Goal: Find specific page/section: Find specific page/section

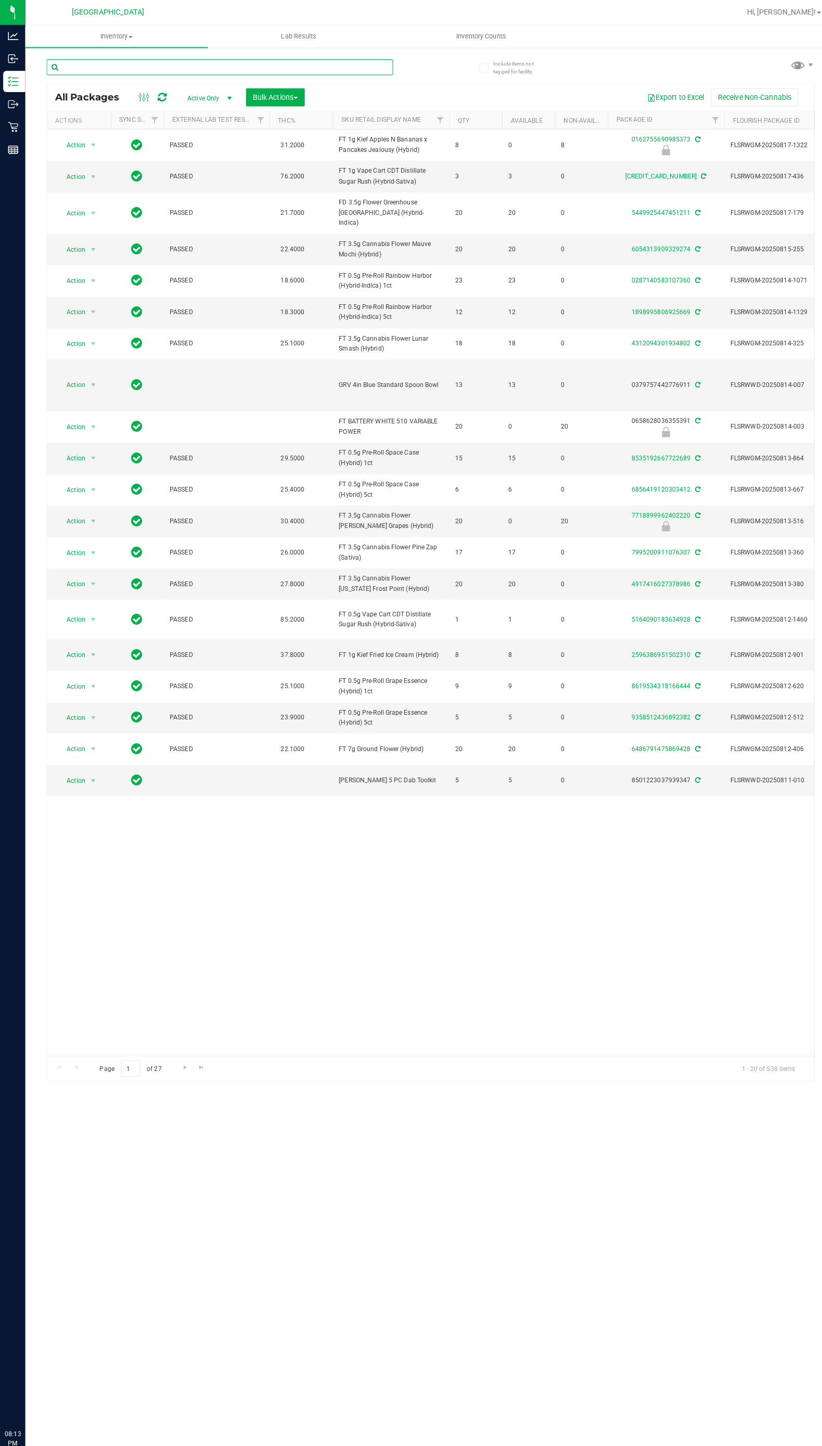
click at [83, 63] on input "text" at bounding box center [216, 66] width 341 height 16
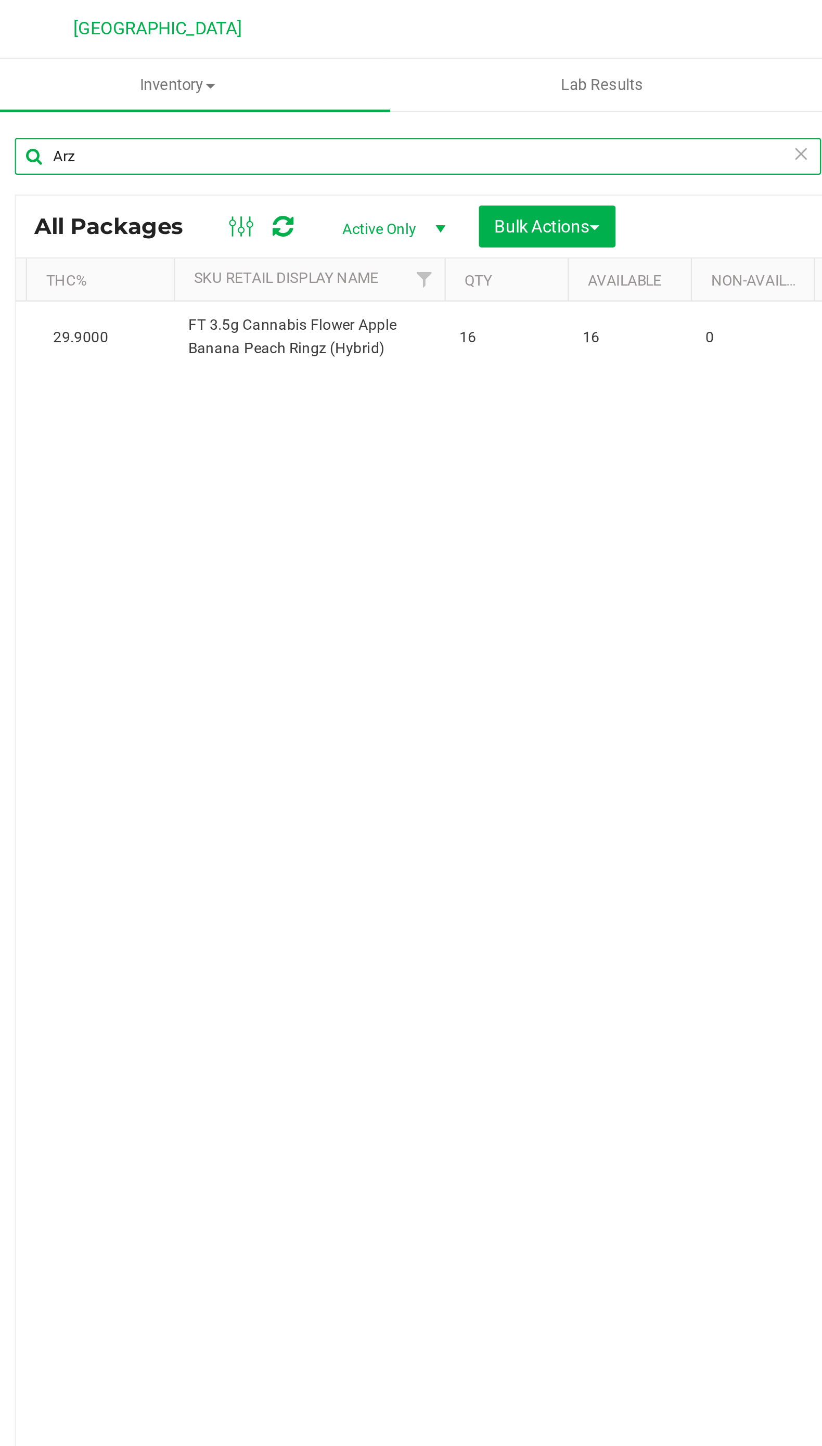
click at [256, 66] on input "Arz" at bounding box center [216, 66] width 341 height 16
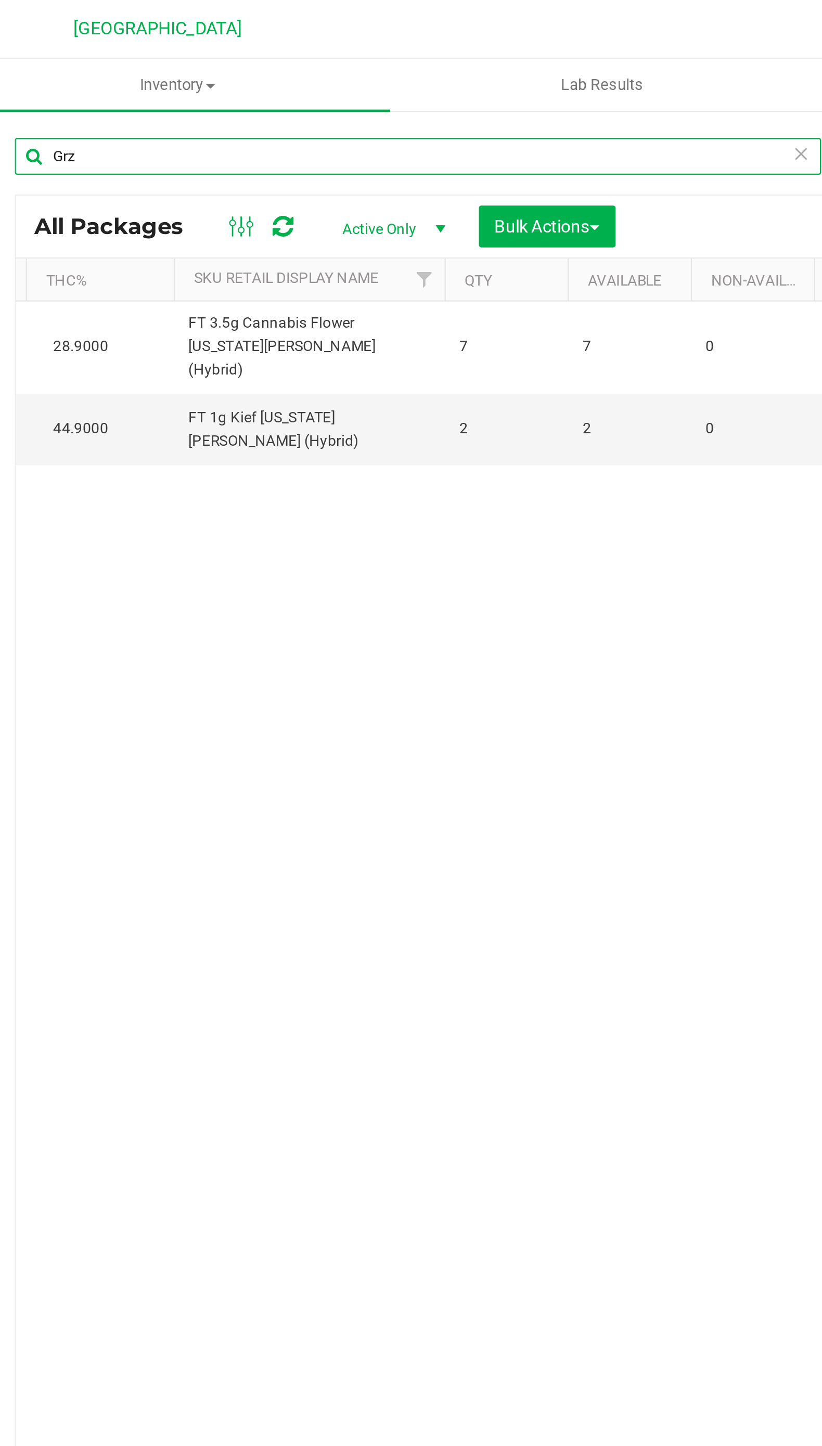
click at [74, 68] on input "Grz" at bounding box center [216, 66] width 341 height 16
type input "G"
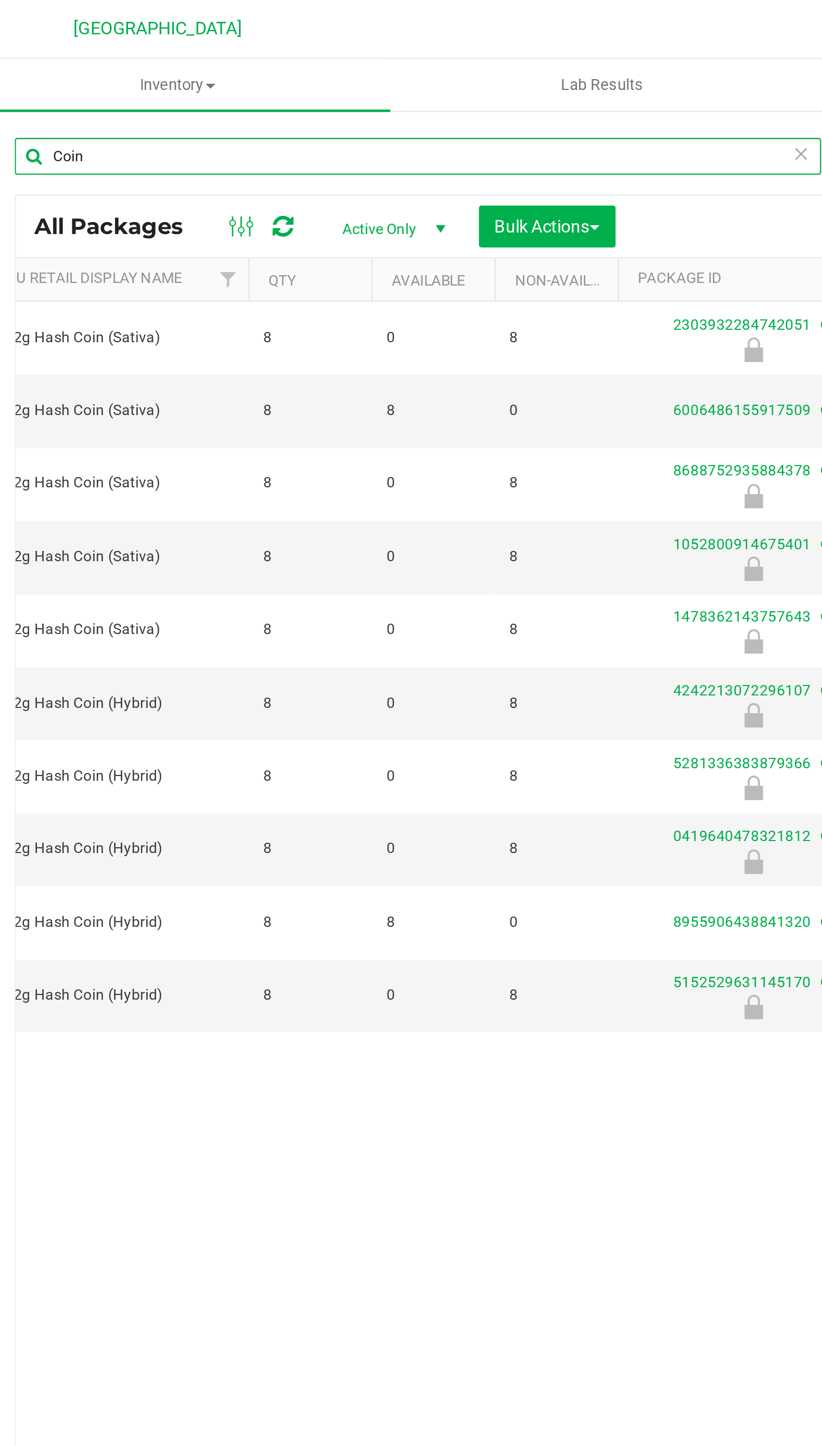
scroll to position [0, 263]
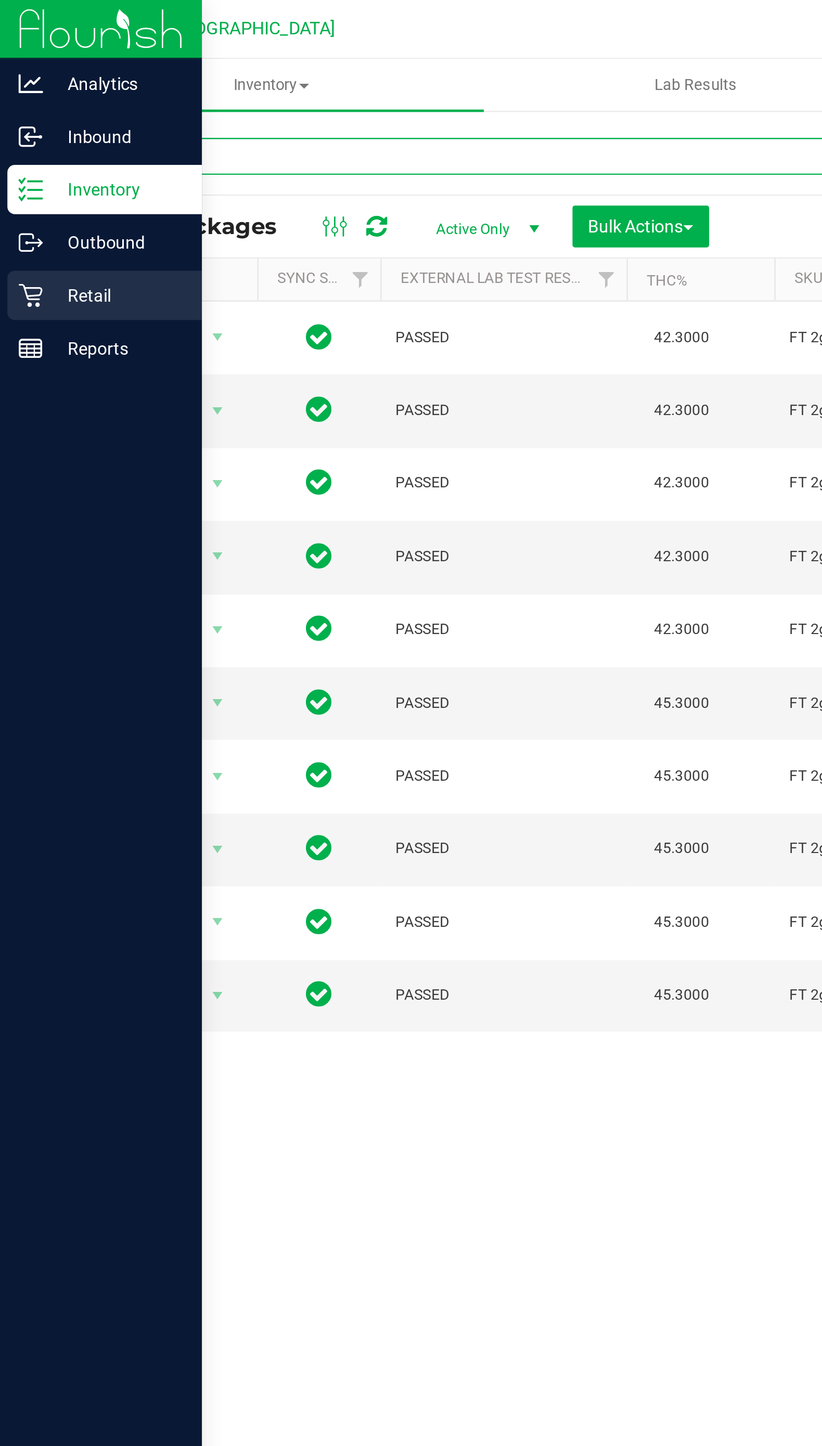
type input "Coin"
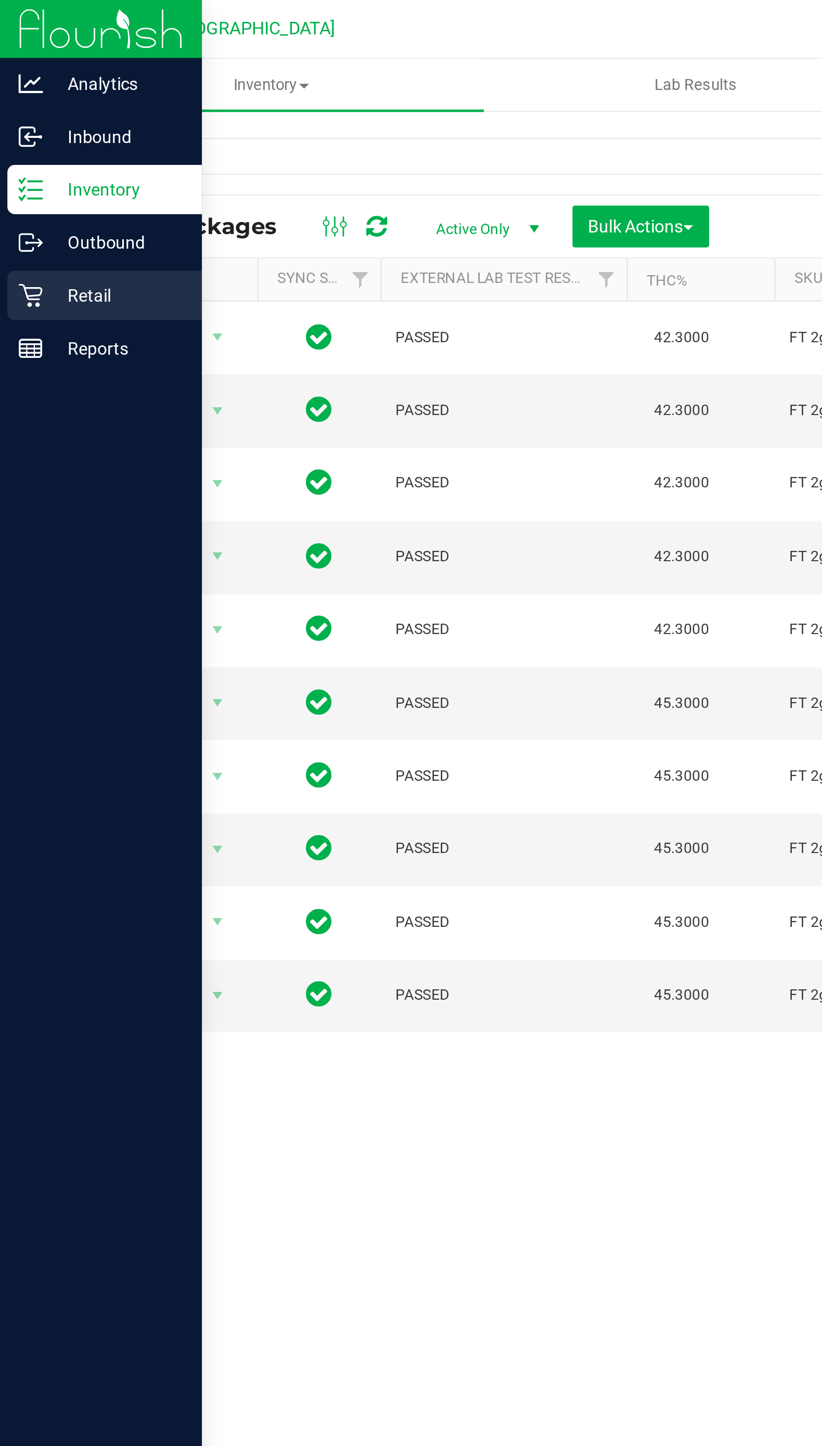
click at [8, 126] on icon at bounding box center [13, 125] width 10 height 10
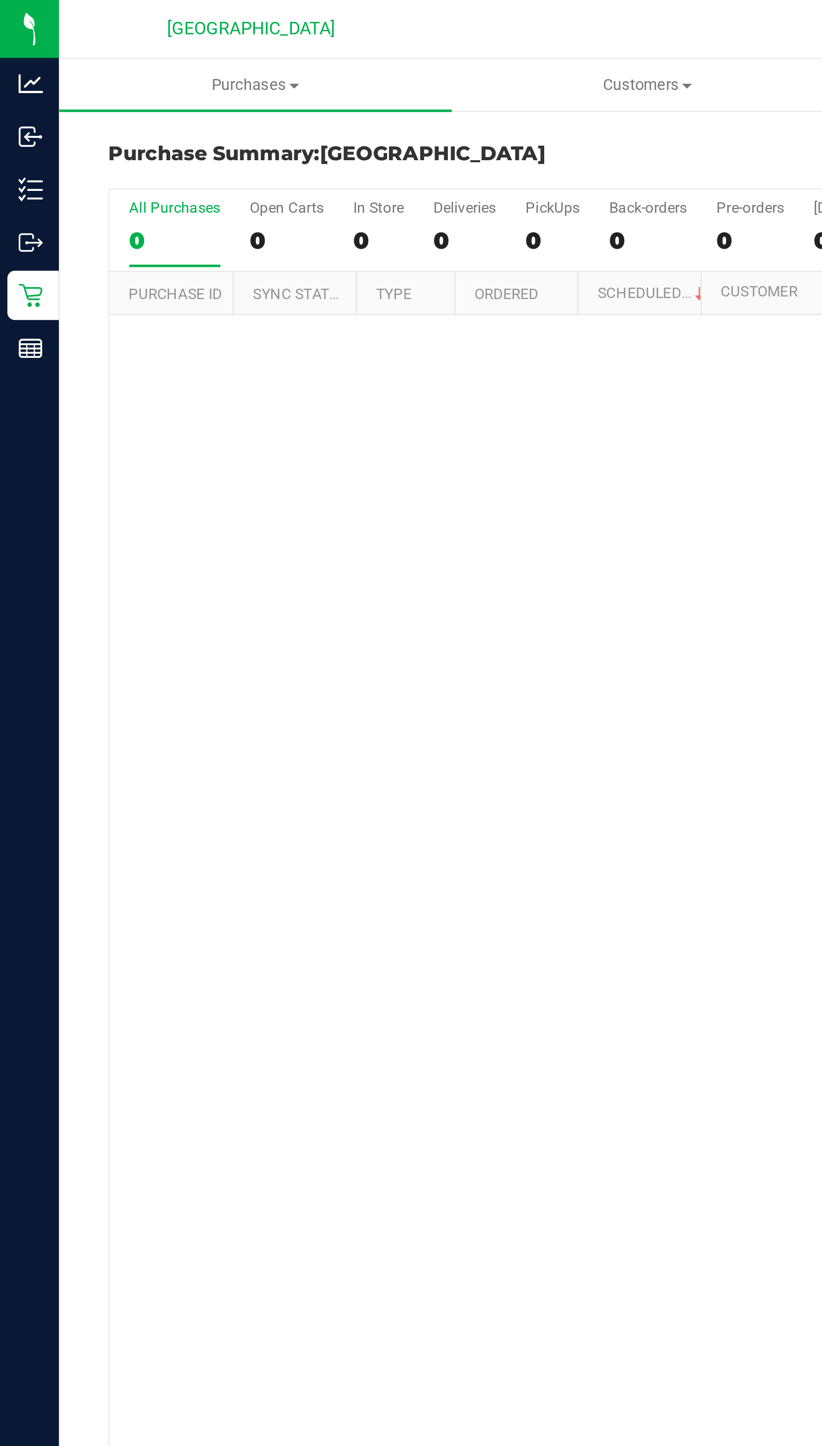
click at [259, 473] on div "No results found." at bounding box center [423, 623] width 754 height 981
